Goal: Transaction & Acquisition: Purchase product/service

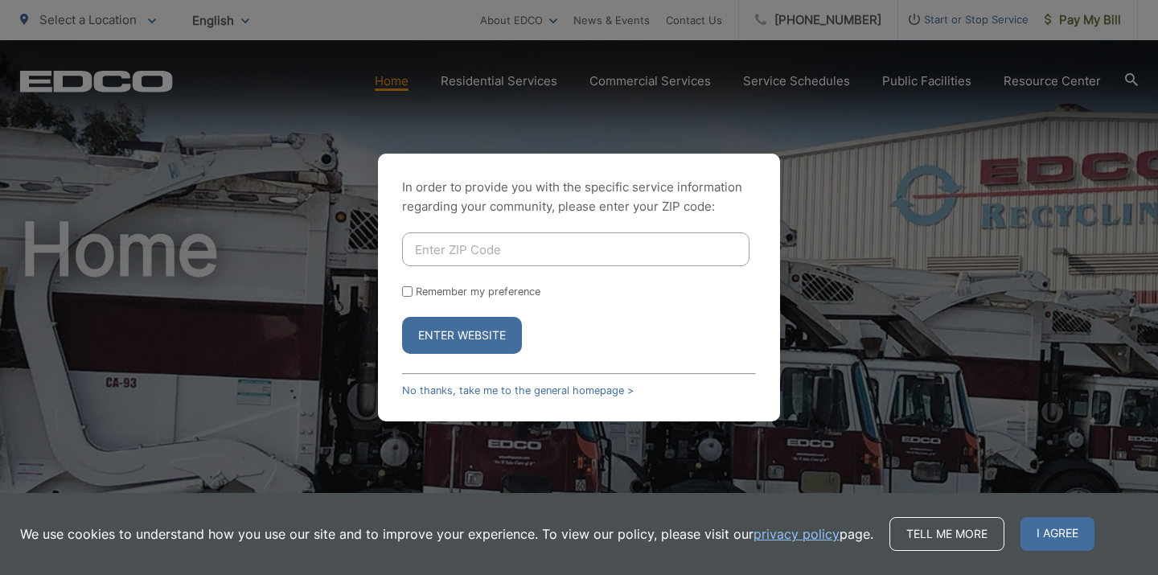
click at [482, 253] on input "Enter ZIP Code" at bounding box center [575, 249] width 347 height 34
type input "92083"
click at [403, 288] on input "Remember my preference" at bounding box center [407, 291] width 10 height 10
checkbox input "true"
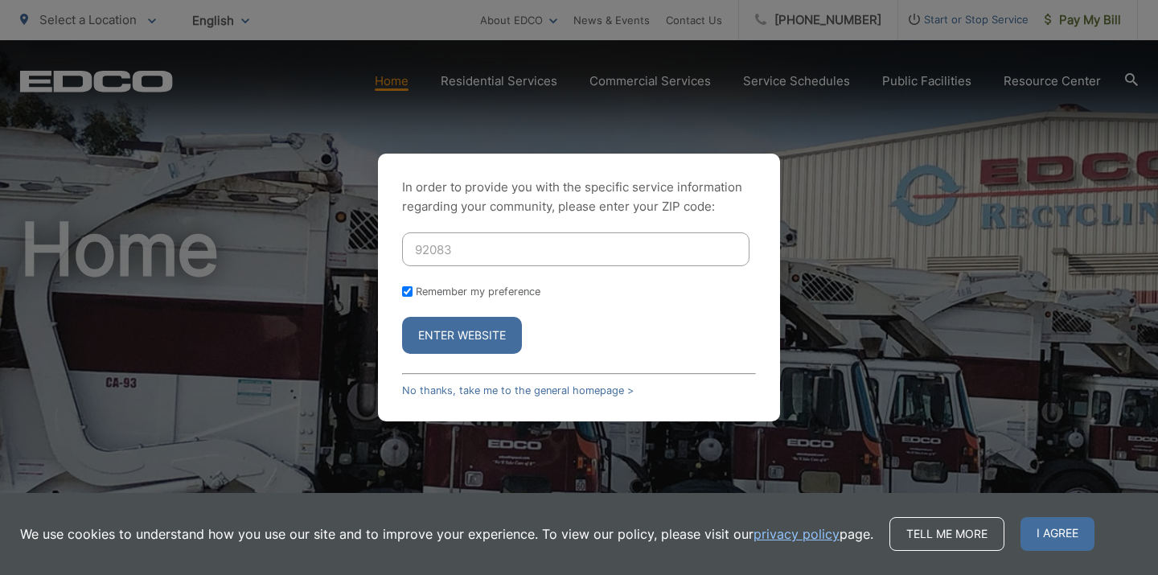
click at [460, 335] on button "Enter Website" at bounding box center [462, 335] width 120 height 37
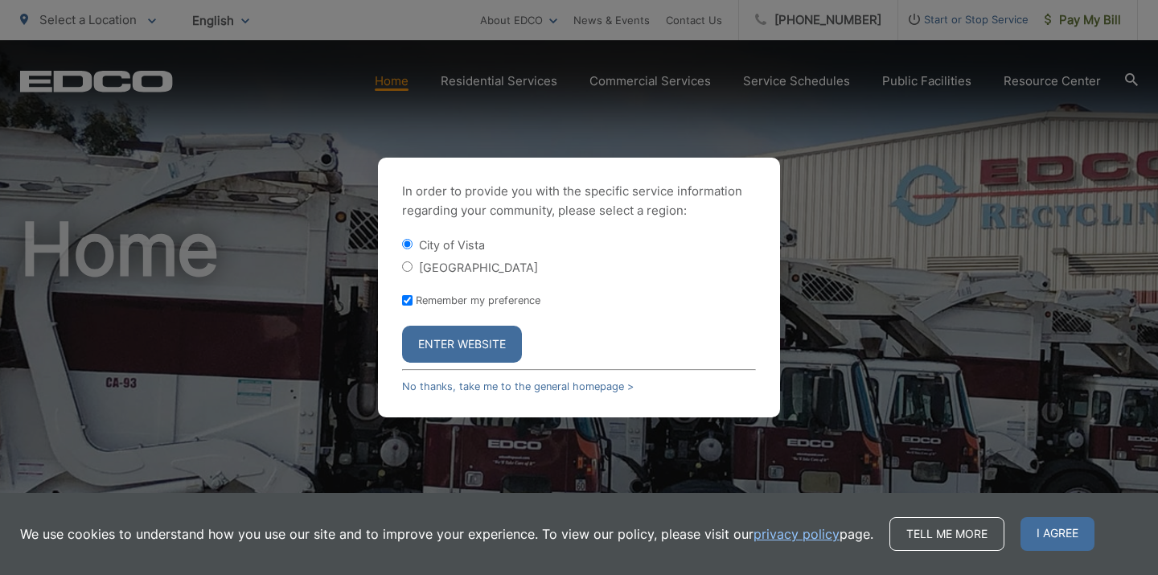
click at [460, 335] on button "Enter Website" at bounding box center [462, 344] width 120 height 37
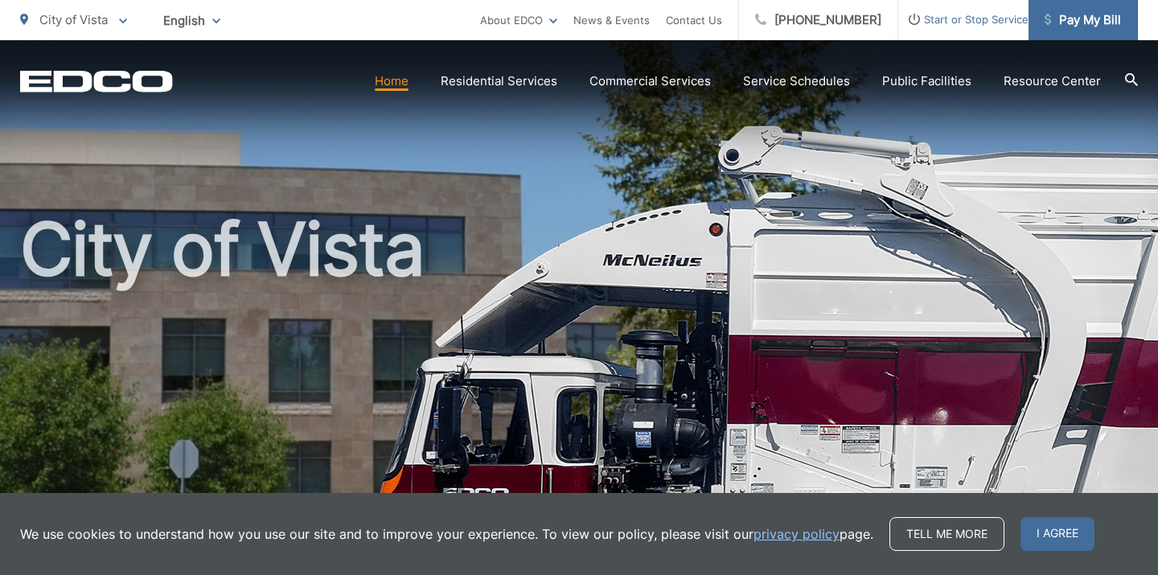
click at [1102, 19] on span "Pay My Bill" at bounding box center [1083, 19] width 76 height 19
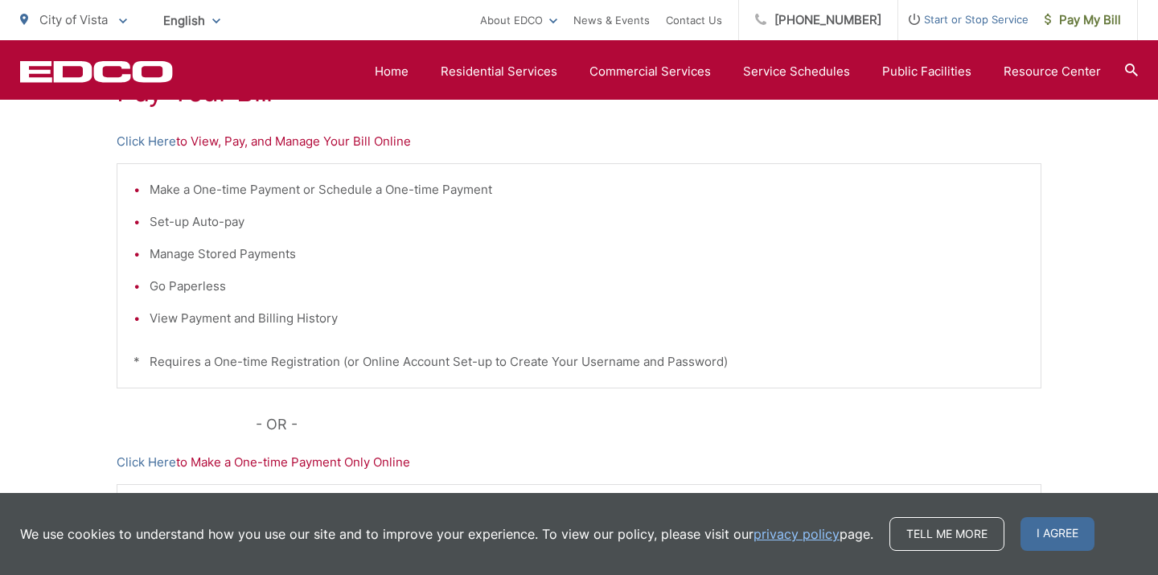
scroll to position [342, 0]
click at [134, 146] on link "Click Here" at bounding box center [147, 142] width 60 height 19
drag, startPoint x: 1029, startPoint y: 265, endPoint x: 1029, endPoint y: 290, distance: 24.9
click at [1029, 285] on div "Make a One-time Payment or Schedule a One-time Payment Set-up Auto-pay Manage S…" at bounding box center [579, 276] width 925 height 225
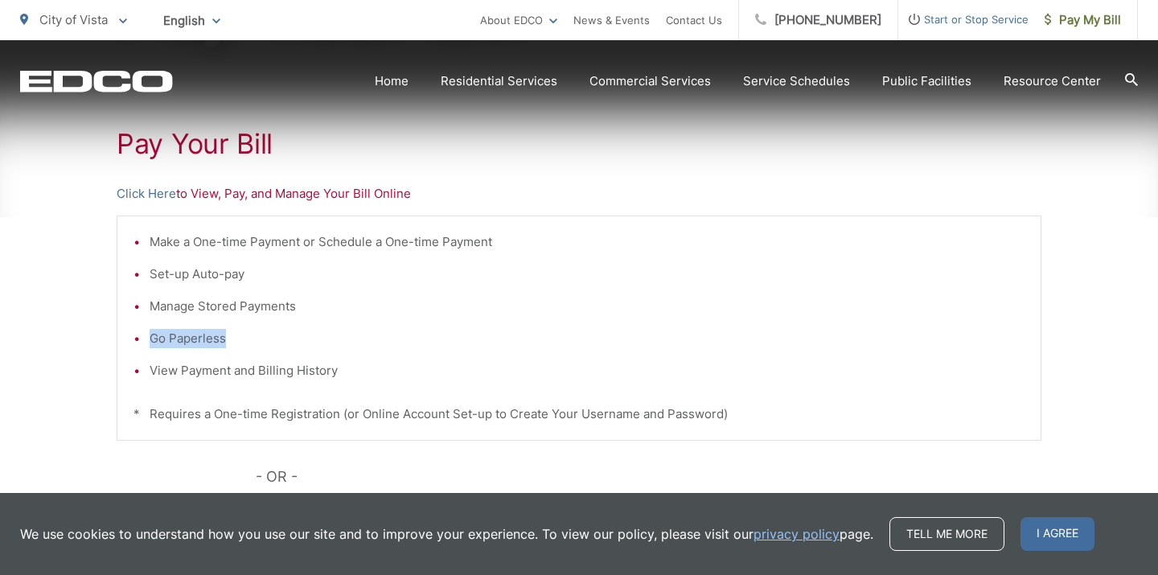
scroll to position [291, 0]
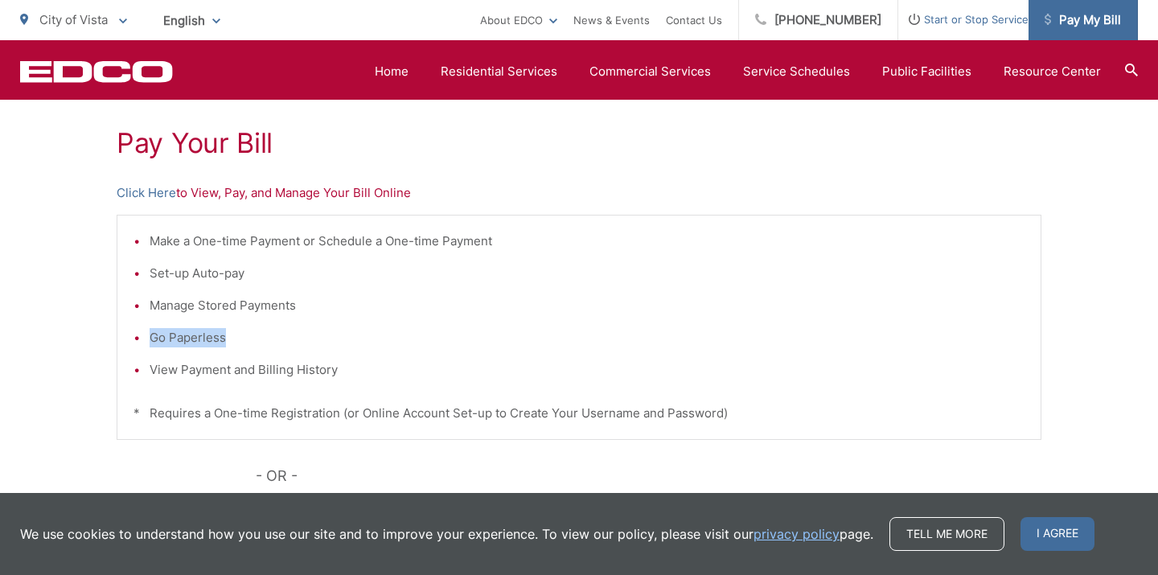
click at [1078, 23] on span "Pay My Bill" at bounding box center [1083, 19] width 76 height 19
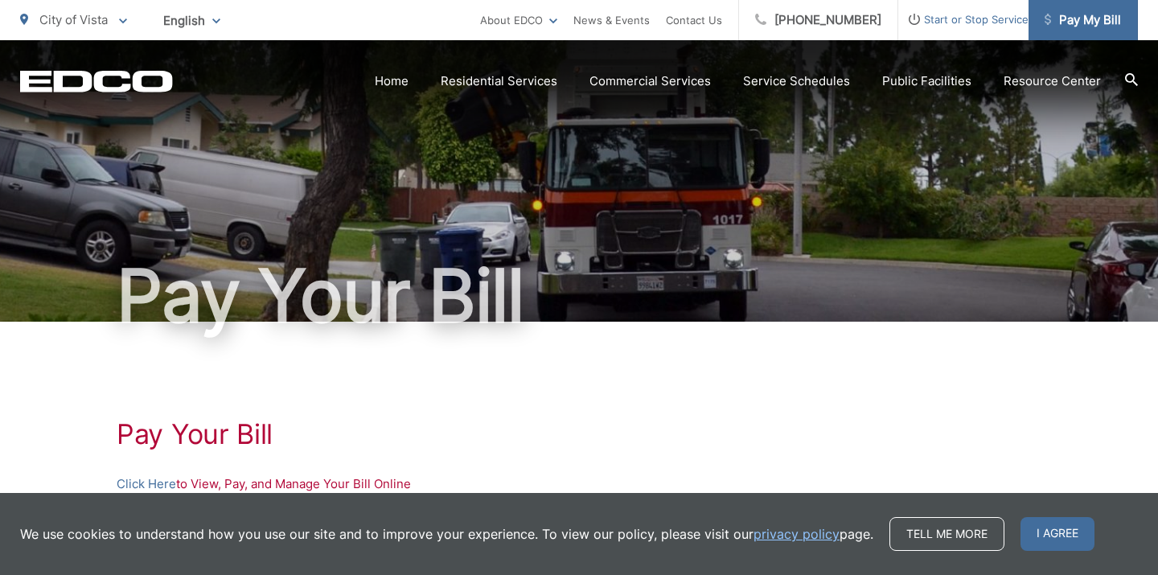
click at [1090, 27] on span "Pay My Bill" at bounding box center [1083, 19] width 76 height 19
click at [1068, 27] on span "Pay My Bill" at bounding box center [1083, 19] width 76 height 19
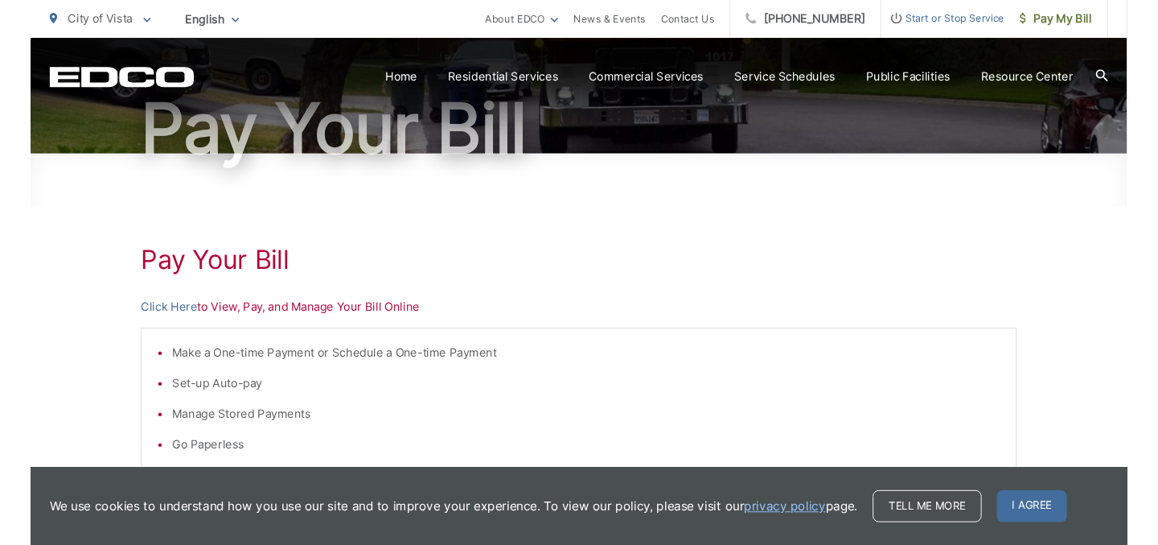
scroll to position [159, 0]
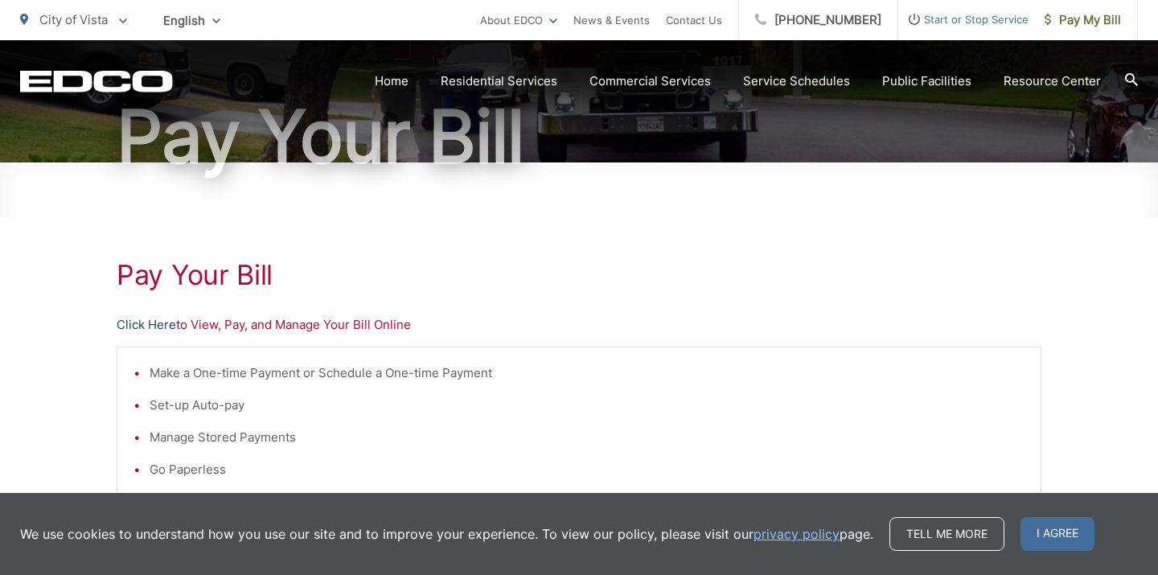
click at [152, 326] on link "Click Here" at bounding box center [147, 324] width 60 height 19
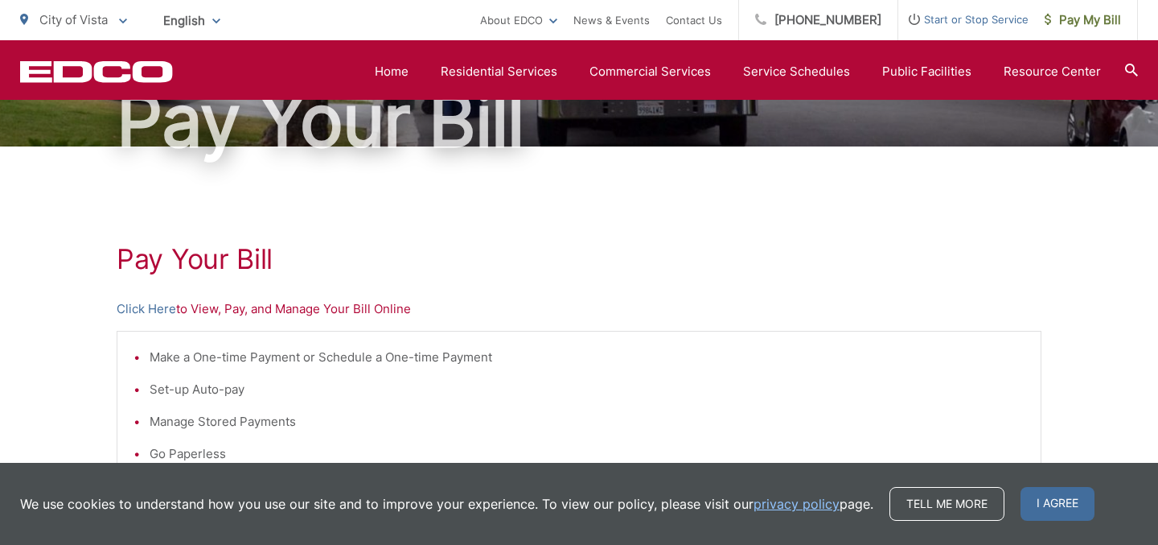
scroll to position [158, 0]
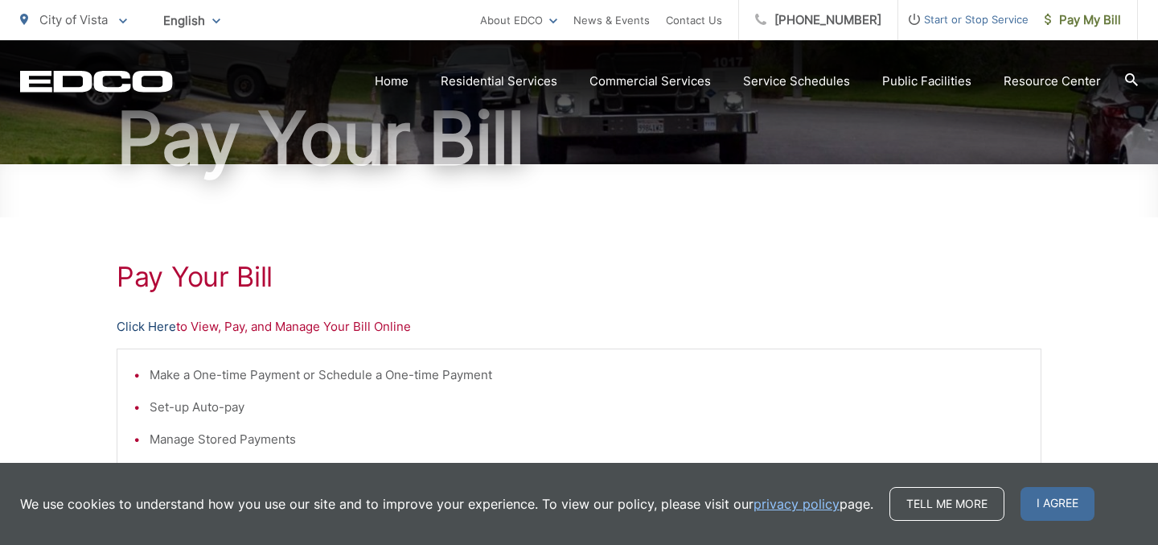
click at [150, 325] on link "Click Here" at bounding box center [147, 326] width 60 height 19
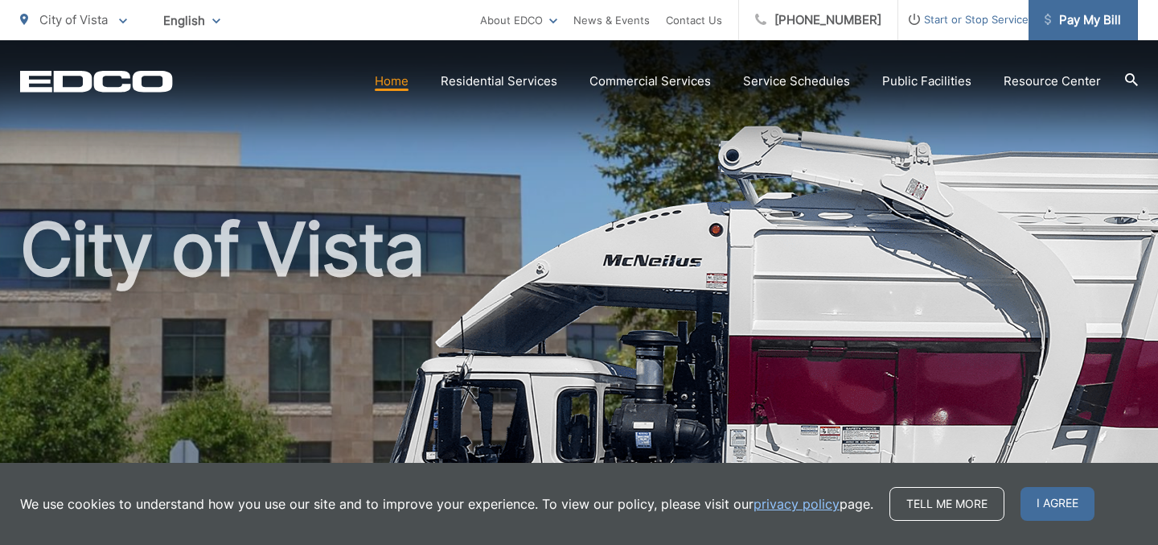
click at [1079, 25] on span "Pay My Bill" at bounding box center [1083, 19] width 76 height 19
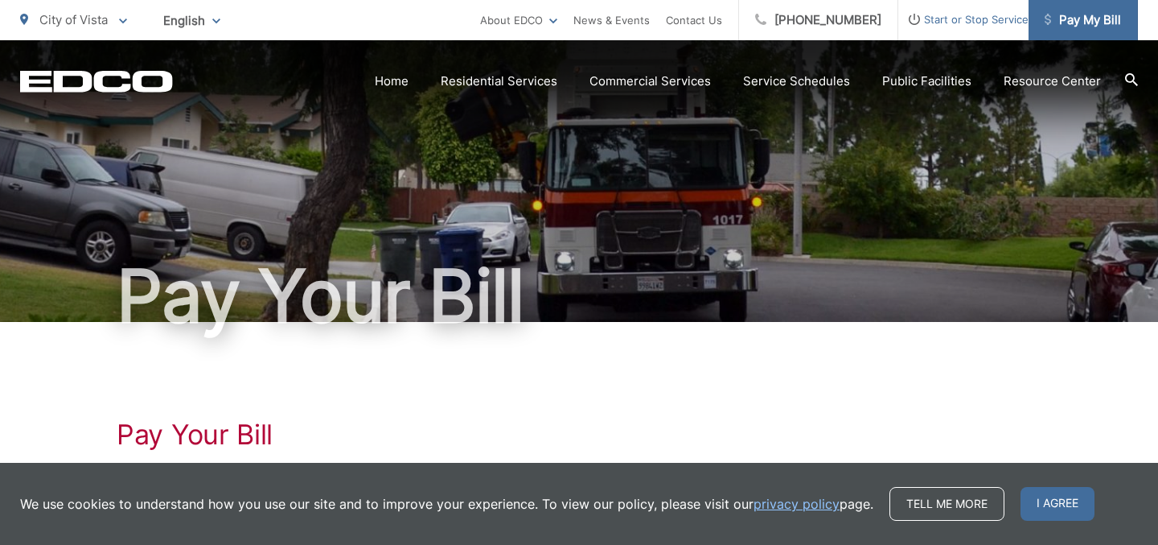
click at [1101, 20] on span "Pay My Bill" at bounding box center [1083, 19] width 76 height 19
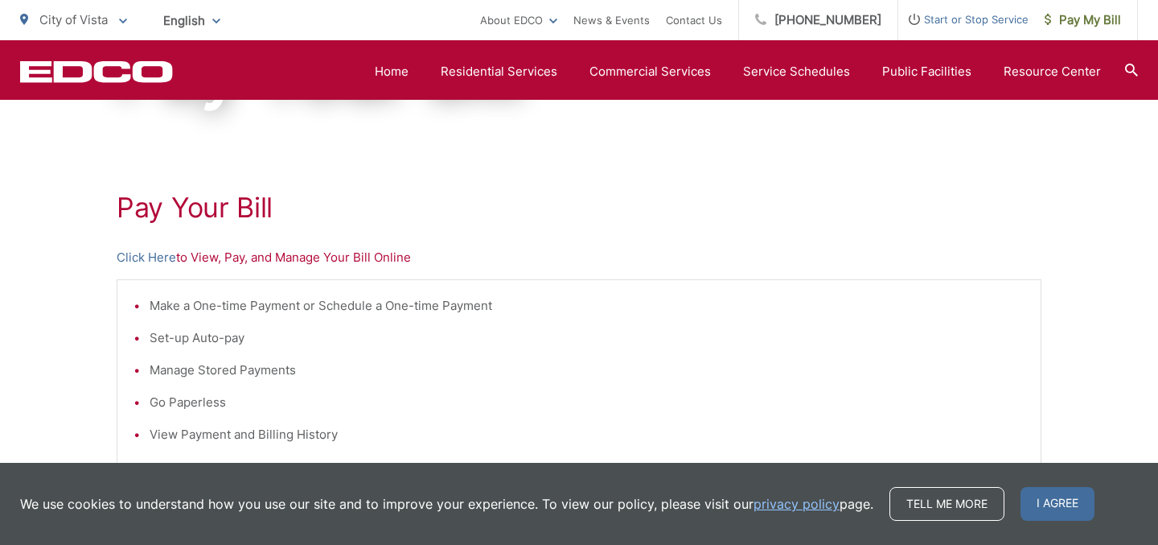
scroll to position [199, 0]
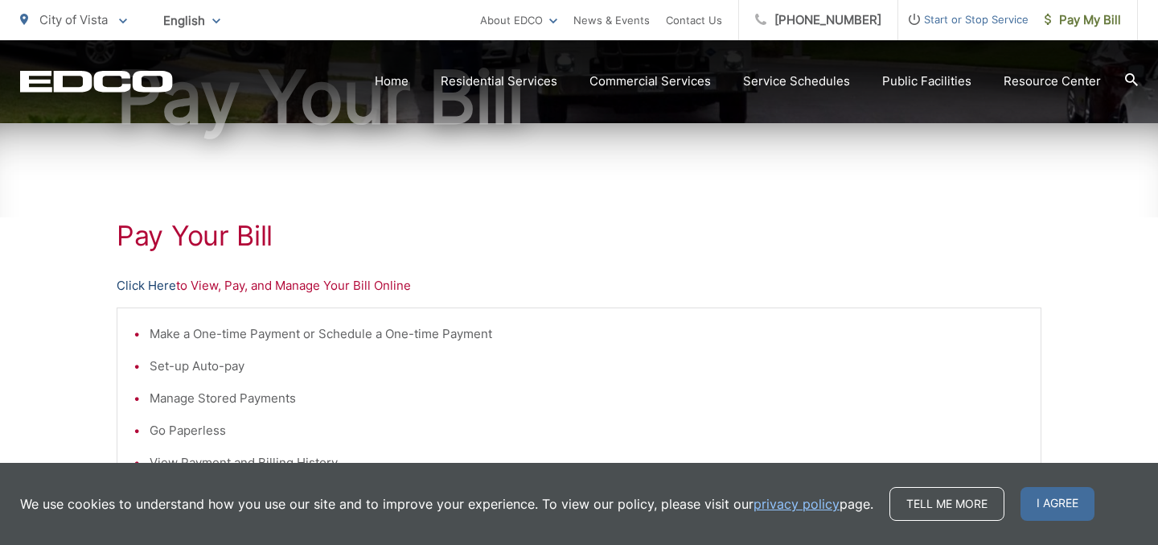
click at [147, 286] on link "Click Here" at bounding box center [147, 285] width 60 height 19
